Goal: Task Accomplishment & Management: Use online tool/utility

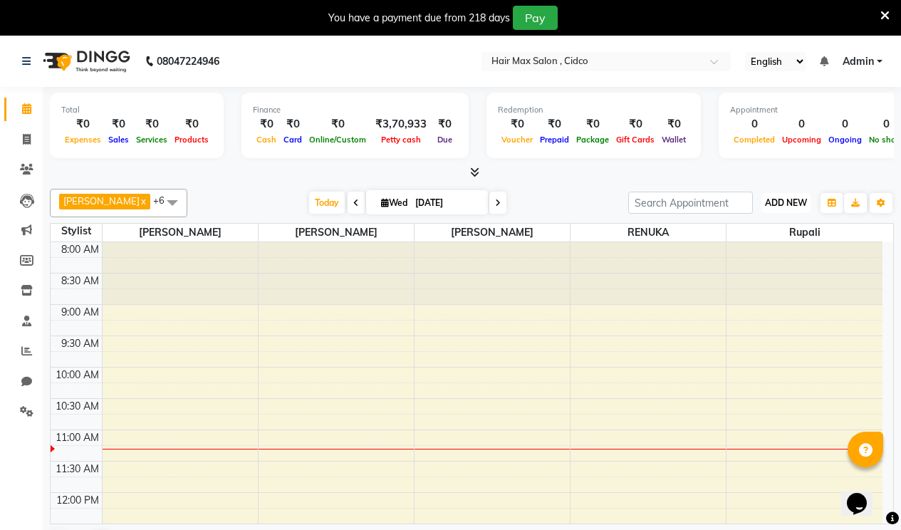
click at [799, 205] on span "ADD NEW" at bounding box center [786, 202] width 42 height 11
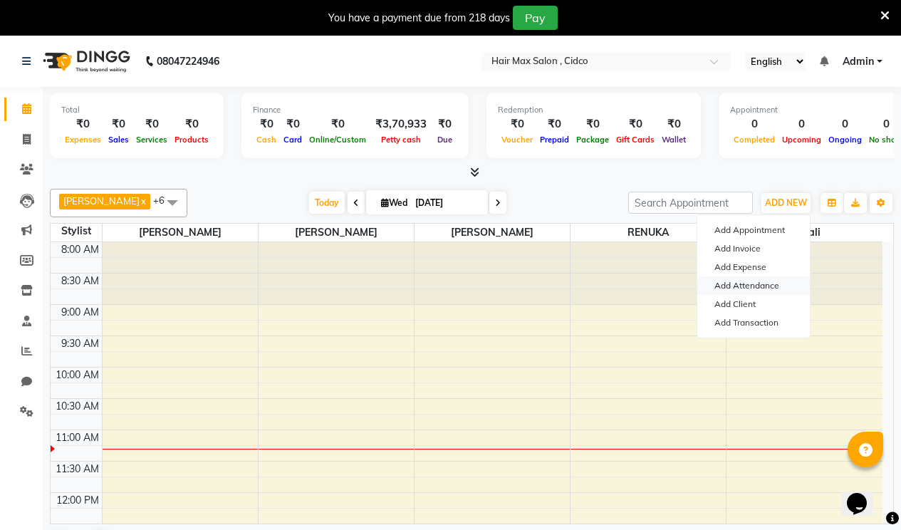
click at [750, 282] on link "Add Attendance" at bounding box center [754, 285] width 113 height 19
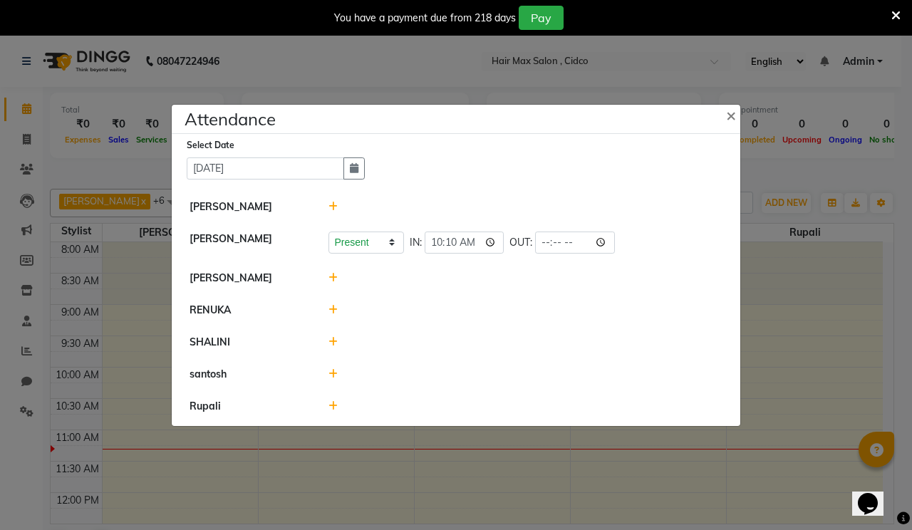
click at [330, 345] on icon at bounding box center [332, 342] width 9 height 10
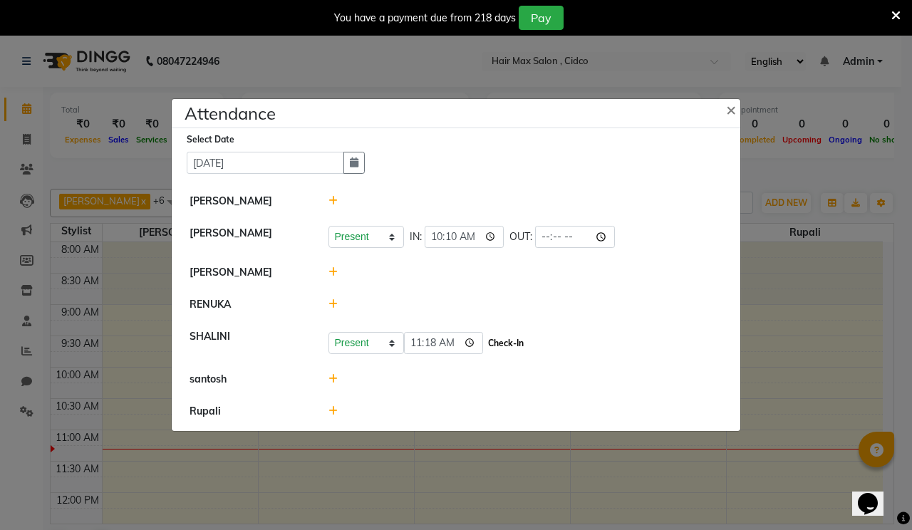
click at [514, 342] on button "Check-In" at bounding box center [505, 343] width 43 height 20
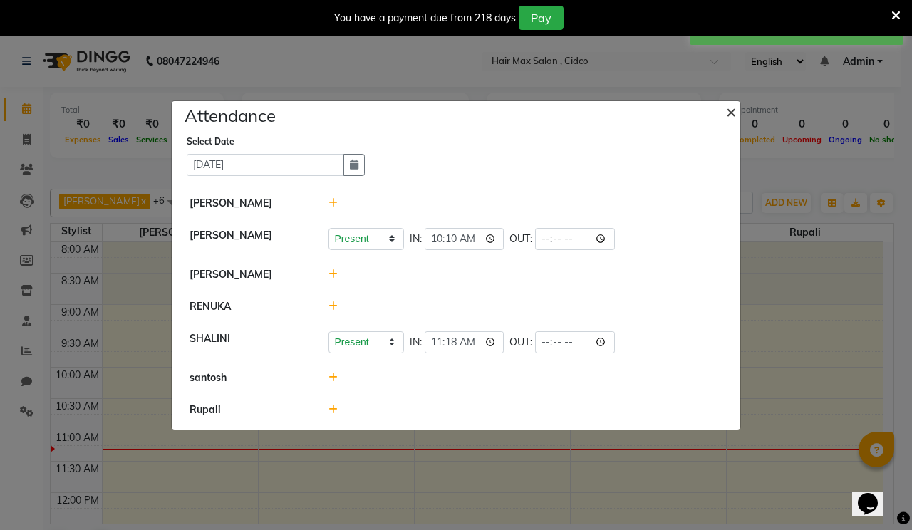
click at [727, 108] on span "×" at bounding box center [731, 110] width 10 height 21
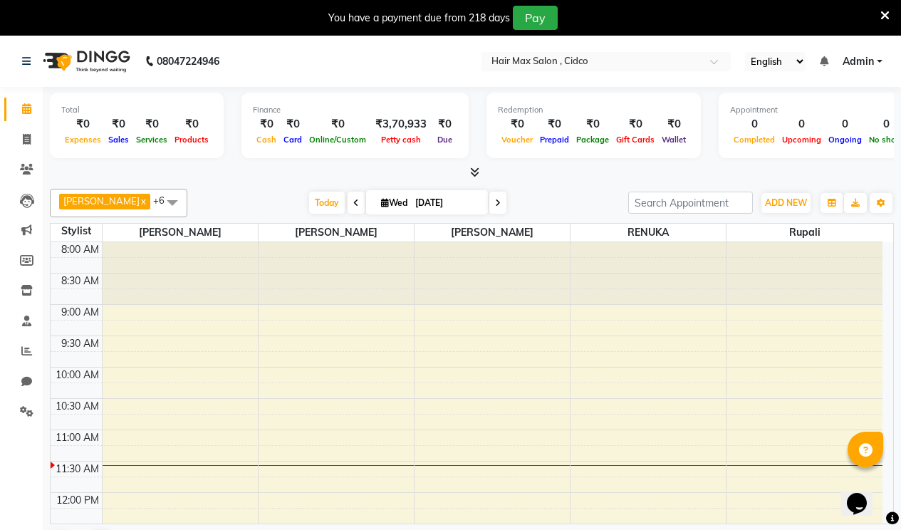
click at [887, 14] on icon at bounding box center [885, 15] width 9 height 13
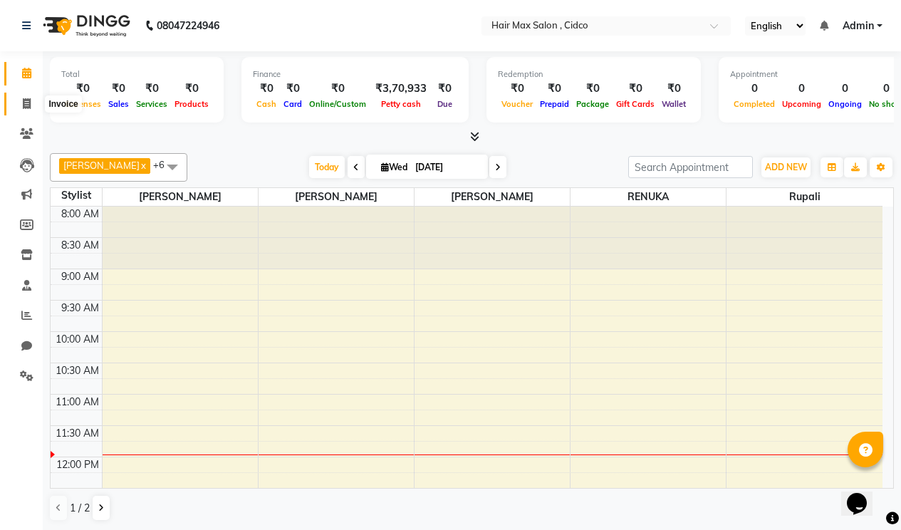
click at [23, 105] on icon at bounding box center [27, 103] width 8 height 11
select select "7580"
select select "service"
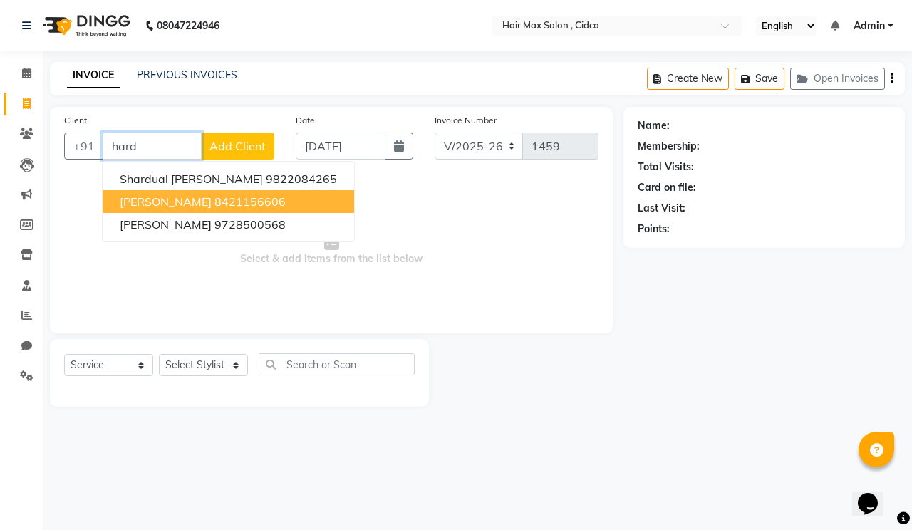
click at [261, 191] on button "[PERSON_NAME] 8421156606" at bounding box center [229, 201] width 252 height 23
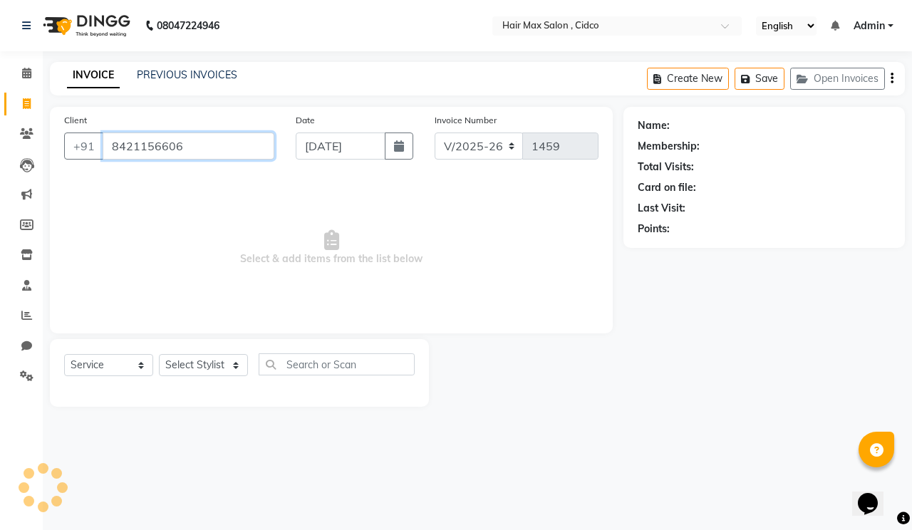
type input "8421156606"
select select "1: Object"
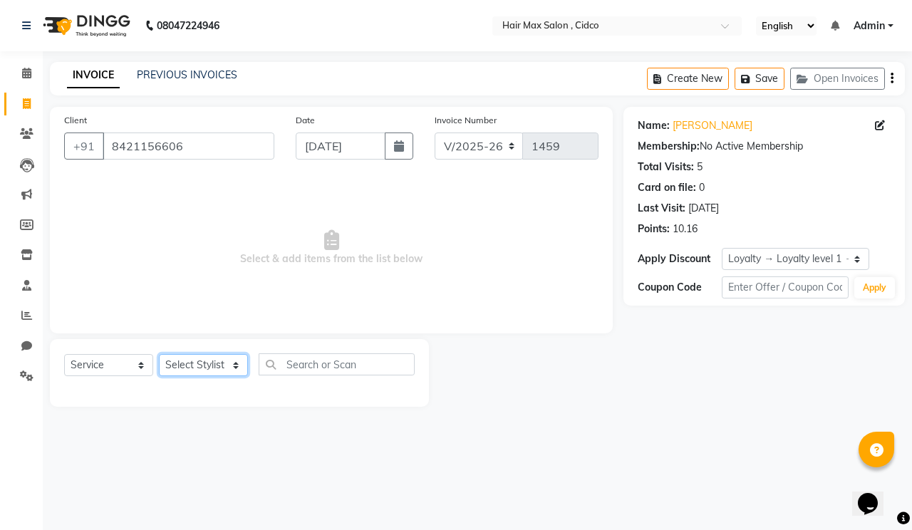
click at [237, 365] on select "Select Stylist [PERSON_NAME] [PERSON_NAME] RENUKA [PERSON_NAME] [PERSON_NAME]" at bounding box center [203, 365] width 89 height 22
select select "69948"
click at [159, 354] on select "Select Stylist [PERSON_NAME] [PERSON_NAME] RENUKA [PERSON_NAME] [PERSON_NAME]" at bounding box center [203, 365] width 89 height 22
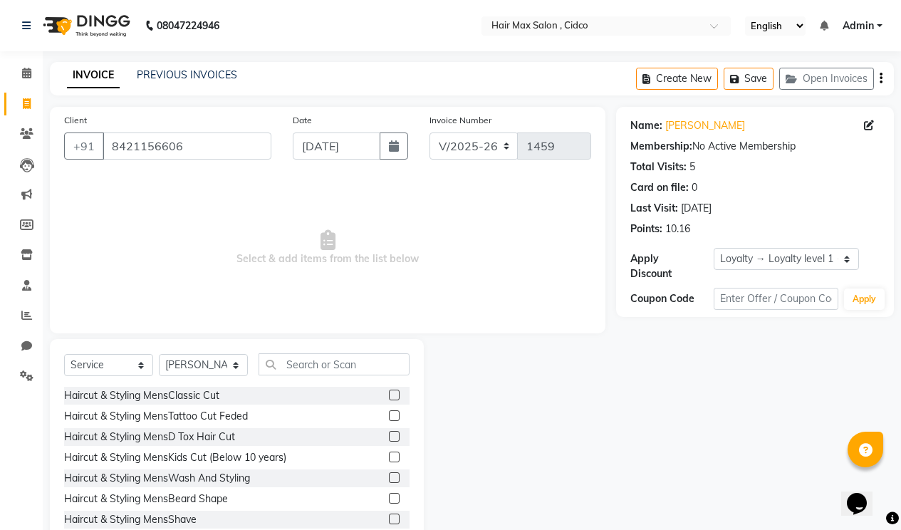
click at [389, 392] on label at bounding box center [394, 395] width 11 height 11
click at [389, 392] on input "checkbox" at bounding box center [393, 395] width 9 height 9
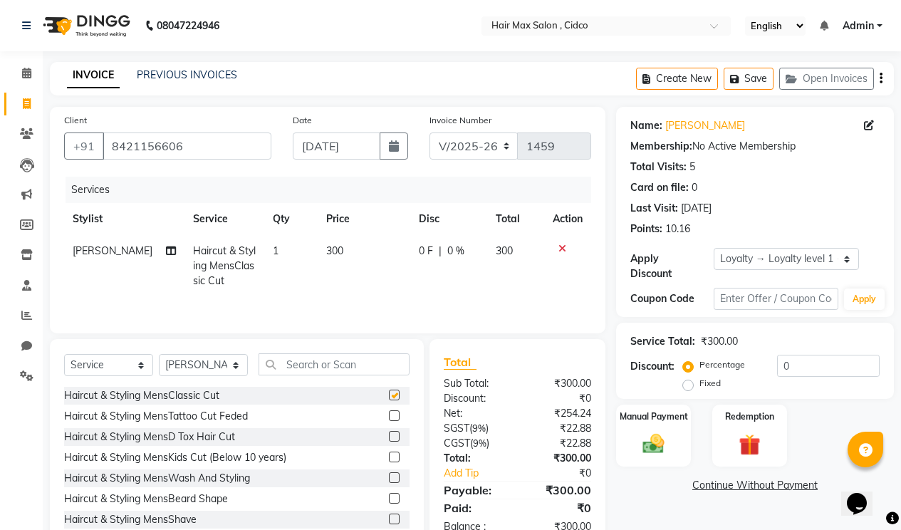
checkbox input "false"
click at [340, 247] on td "300" at bounding box center [364, 266] width 93 height 62
select select "69948"
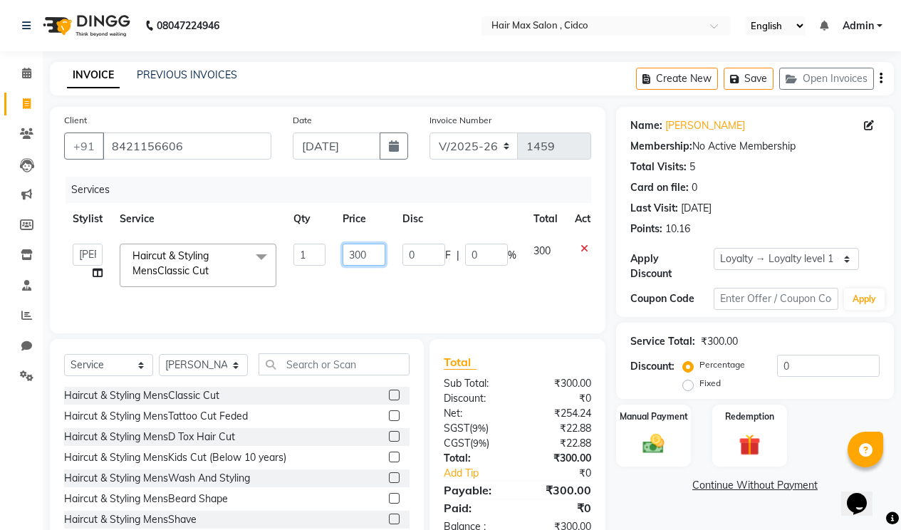
click at [376, 254] on input "300" at bounding box center [364, 255] width 43 height 22
type input "3"
type input "200"
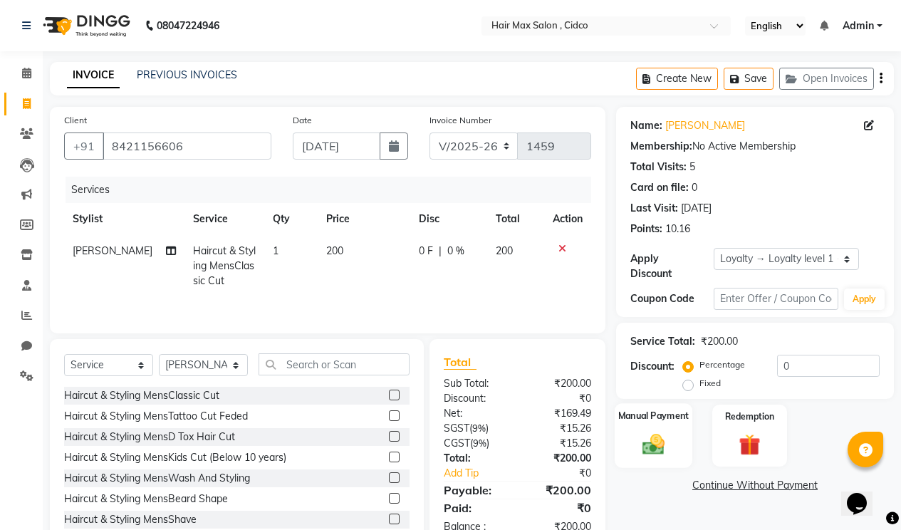
click at [650, 413] on div "Manual Payment" at bounding box center [654, 435] width 78 height 65
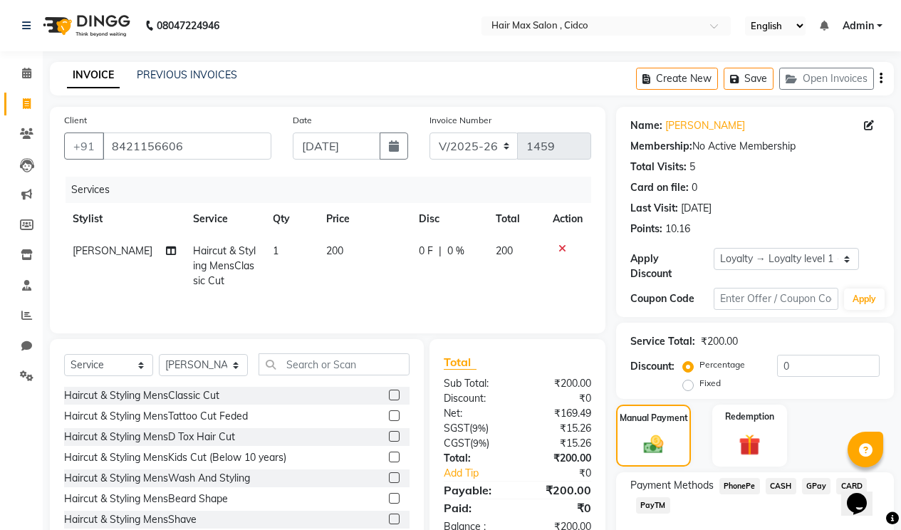
scroll to position [67, 0]
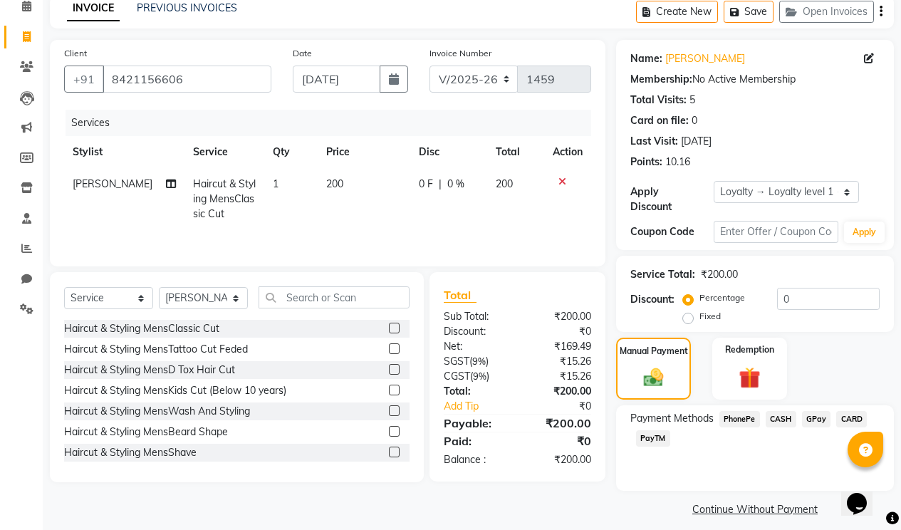
click at [661, 430] on span "PayTM" at bounding box center [653, 438] width 34 height 16
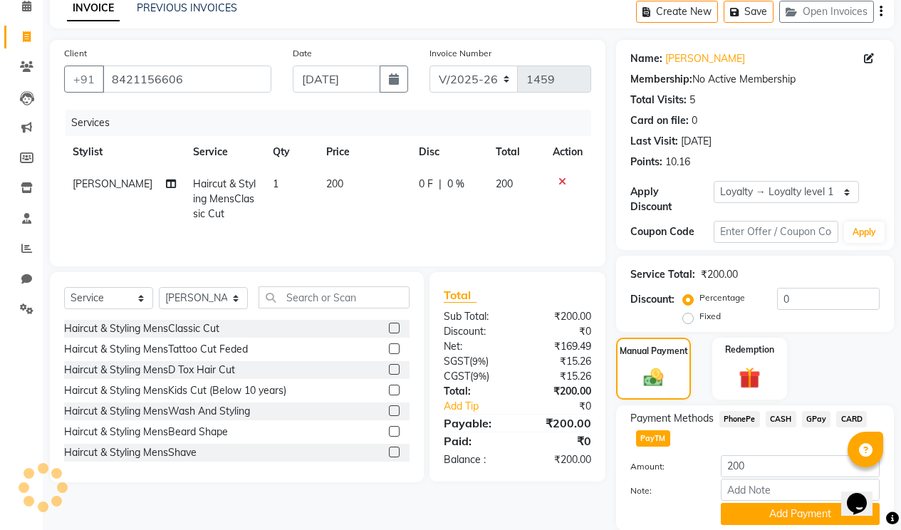
scroll to position [107, 0]
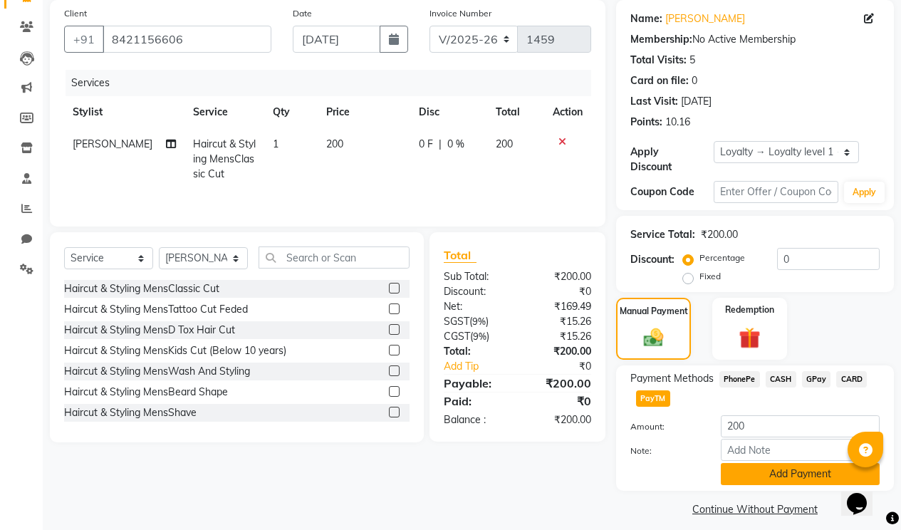
click at [738, 463] on button "Add Payment" at bounding box center [800, 474] width 159 height 22
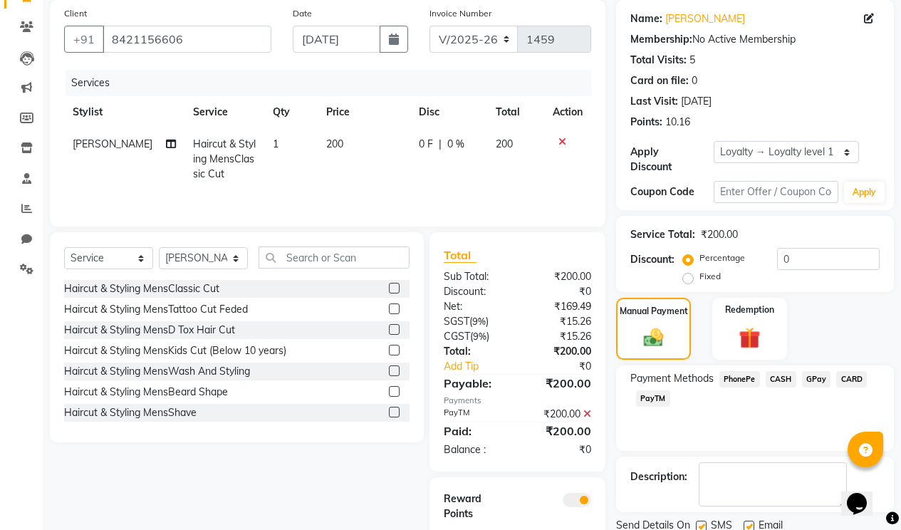
scroll to position [170, 0]
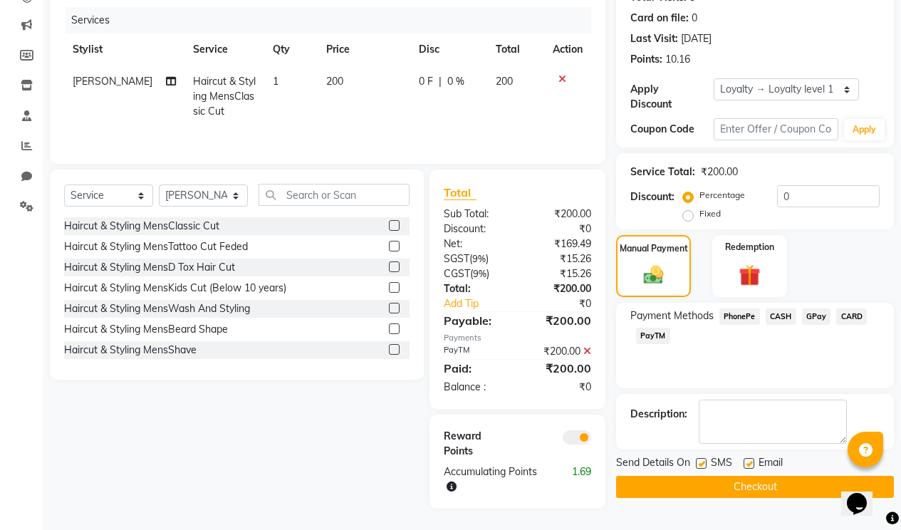
click at [703, 458] on label at bounding box center [701, 463] width 11 height 11
click at [703, 460] on input "checkbox" at bounding box center [700, 464] width 9 height 9
checkbox input "false"
click at [747, 458] on label at bounding box center [749, 463] width 11 height 11
click at [747, 460] on input "checkbox" at bounding box center [748, 464] width 9 height 9
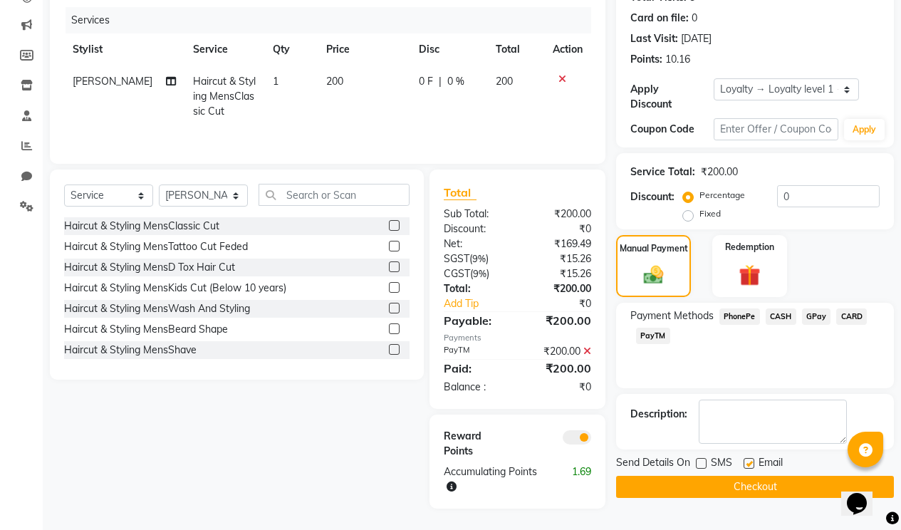
checkbox input "false"
click at [711, 484] on button "Checkout" at bounding box center [755, 487] width 278 height 22
